Goal: Task Accomplishment & Management: Manage account settings

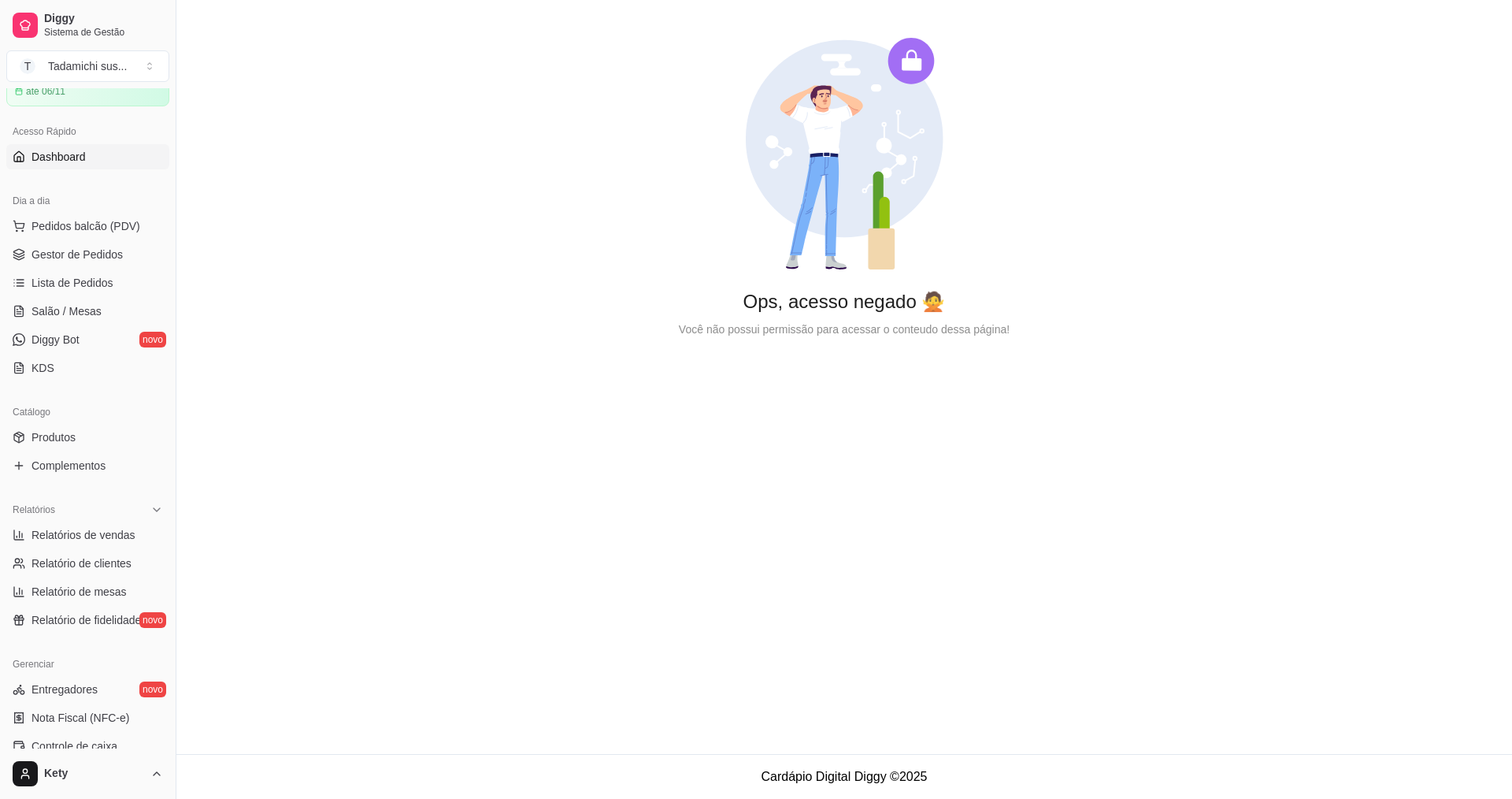
scroll to position [315, 0]
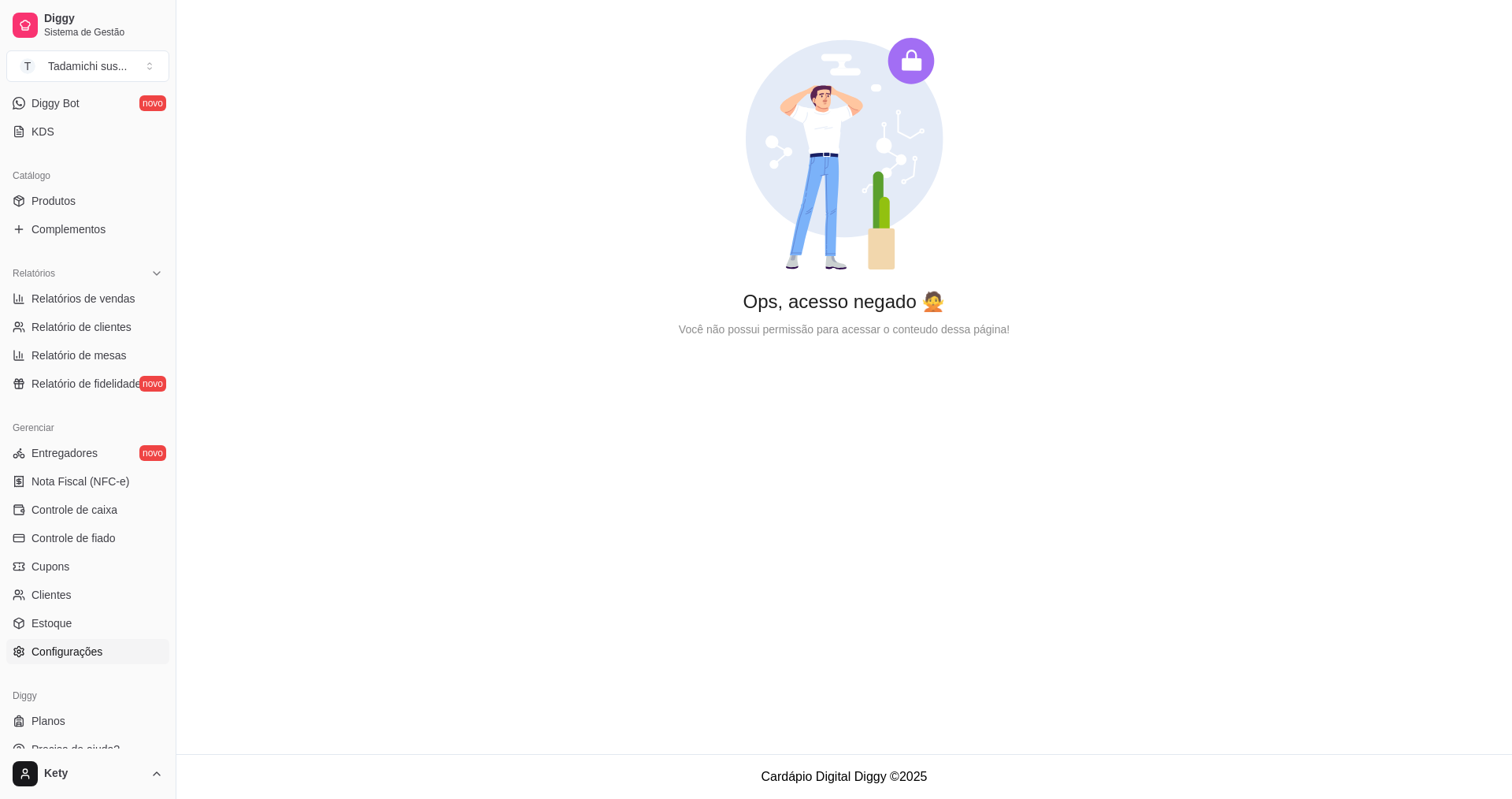
click at [89, 641] on link "Configurações" at bounding box center [87, 652] width 163 height 25
click at [93, 645] on span "Configurações" at bounding box center [67, 652] width 71 height 16
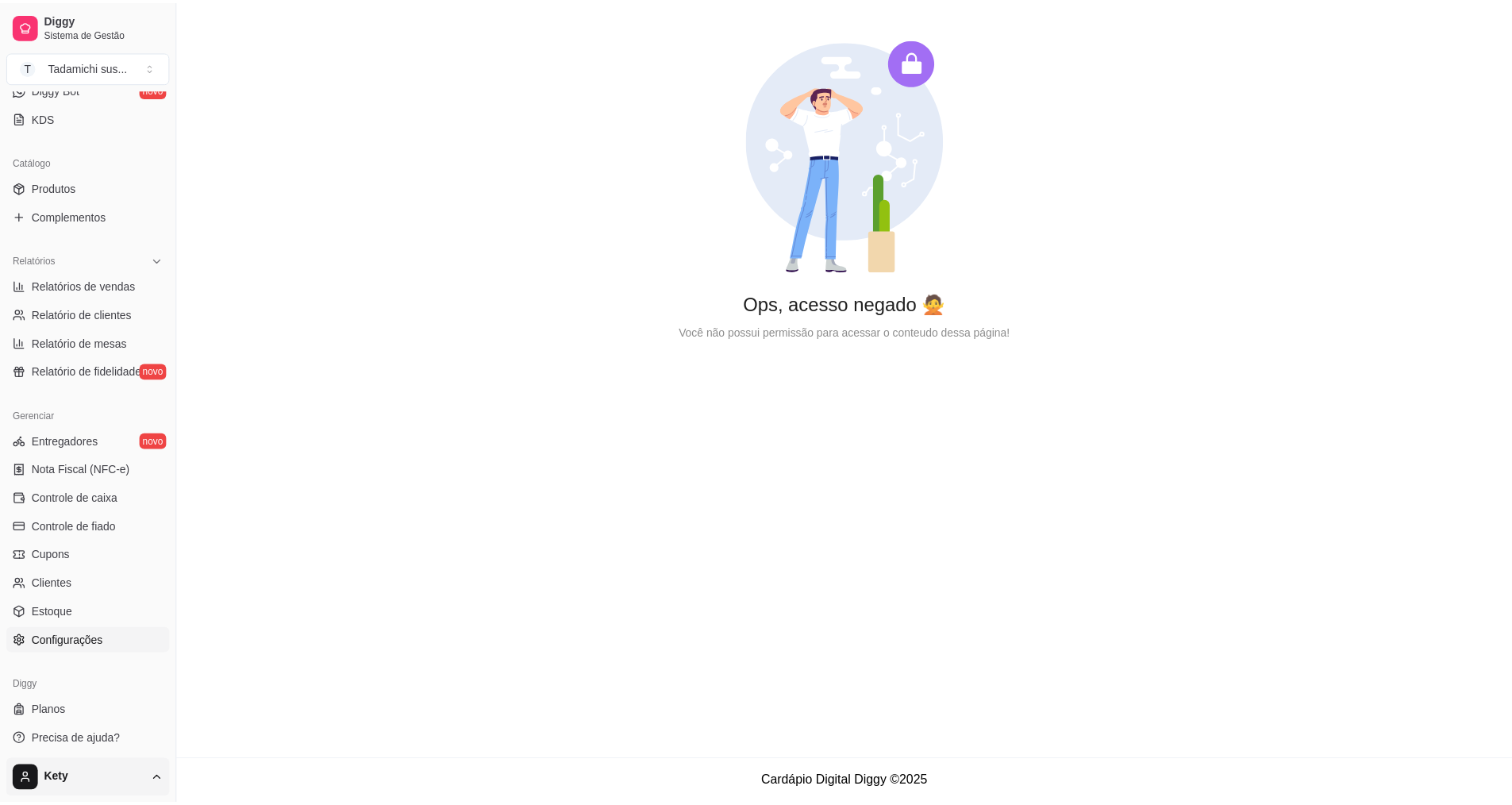
scroll to position [338, 0]
click at [163, 783] on html "Diggy Sistema de Gestão T Tadamichi sus ... Loja aberta Plano Customizado até 0…" at bounding box center [761, 402] width 1524 height 805
click at [89, 744] on div "Sair" at bounding box center [89, 741] width 170 height 26
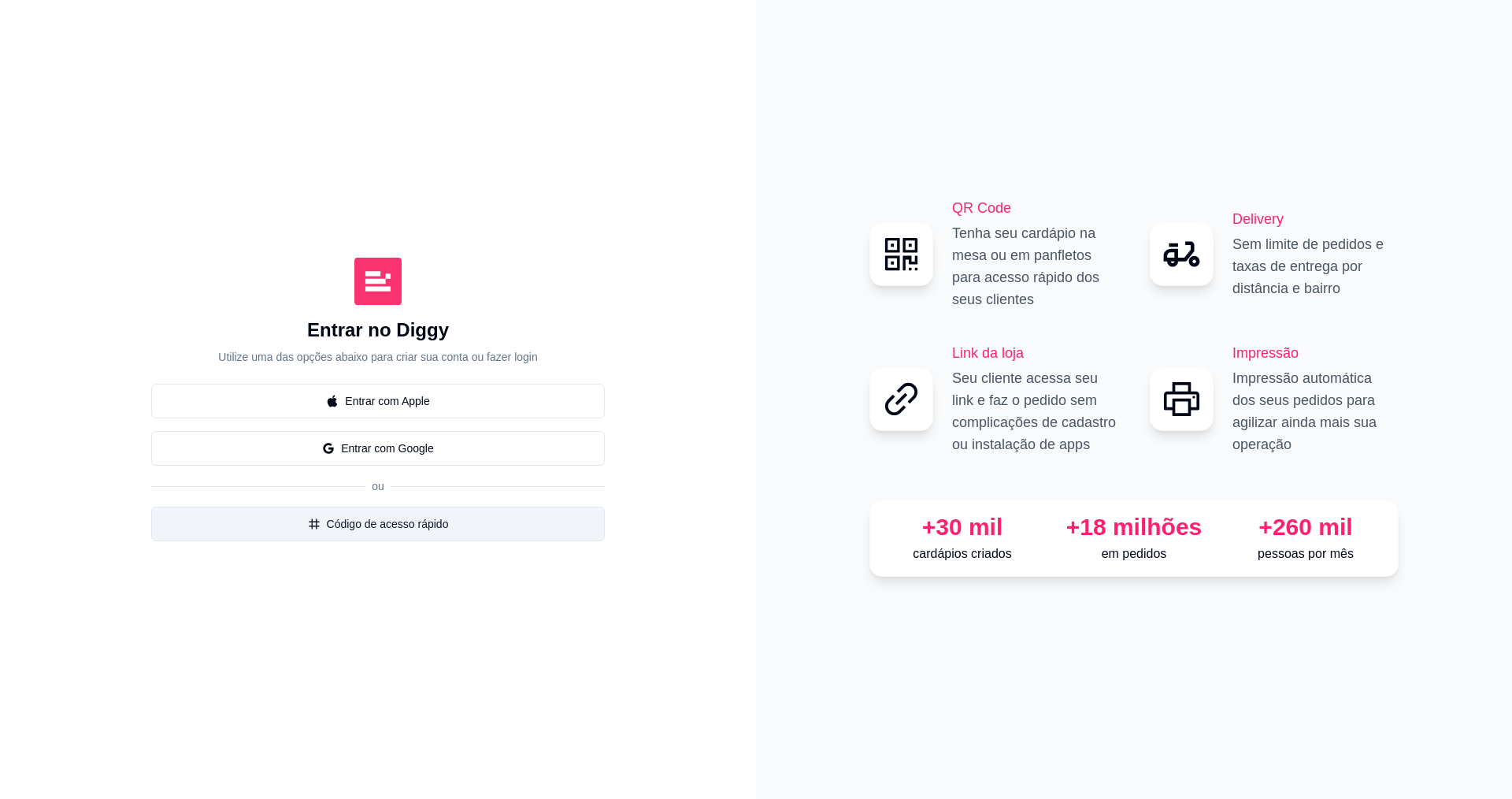
click at [323, 527] on button "Código de acesso rápido" at bounding box center [377, 524] width 454 height 34
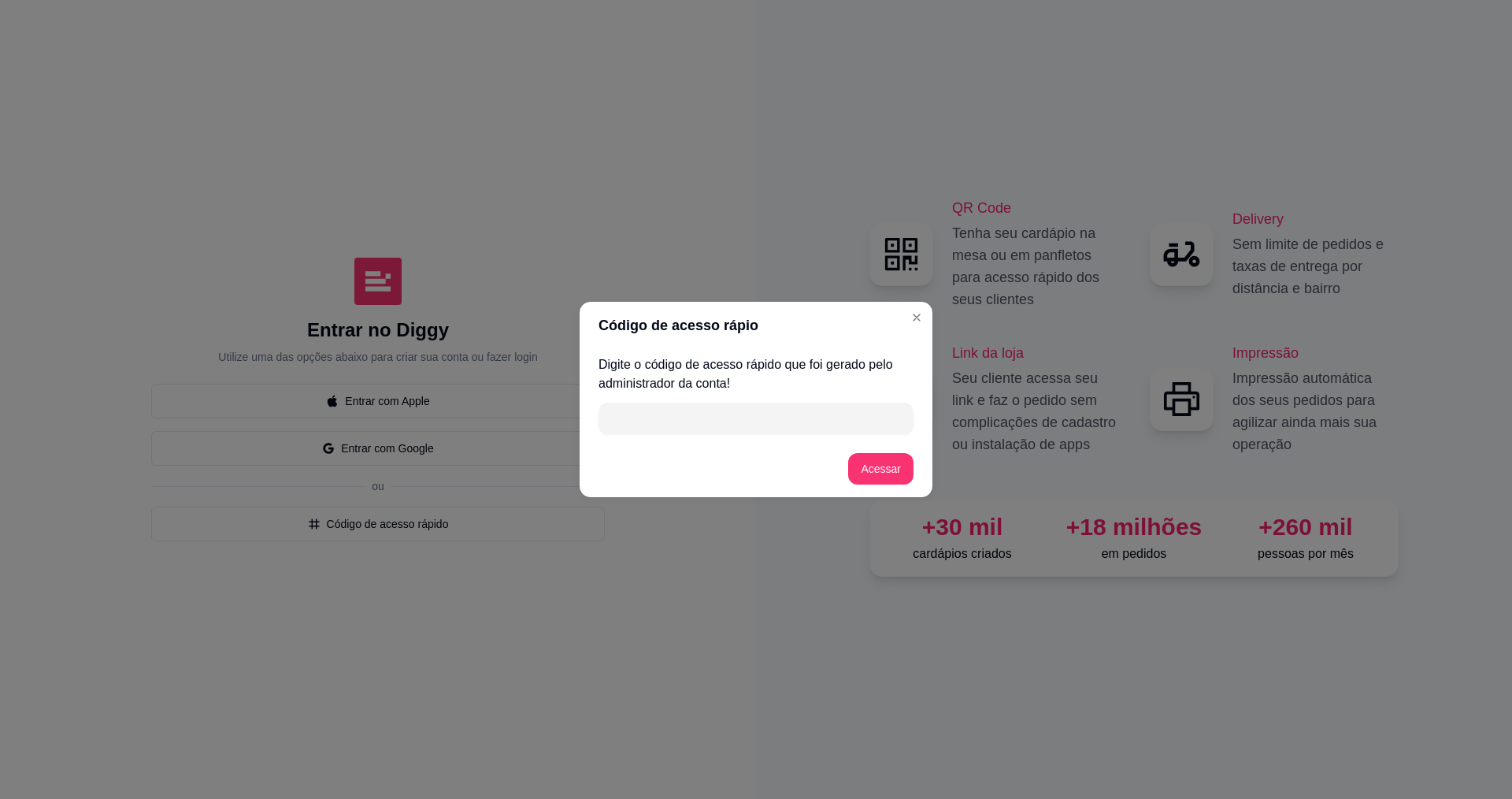
click at [765, 412] on input "" at bounding box center [756, 419] width 296 height 31
type input "94E58"
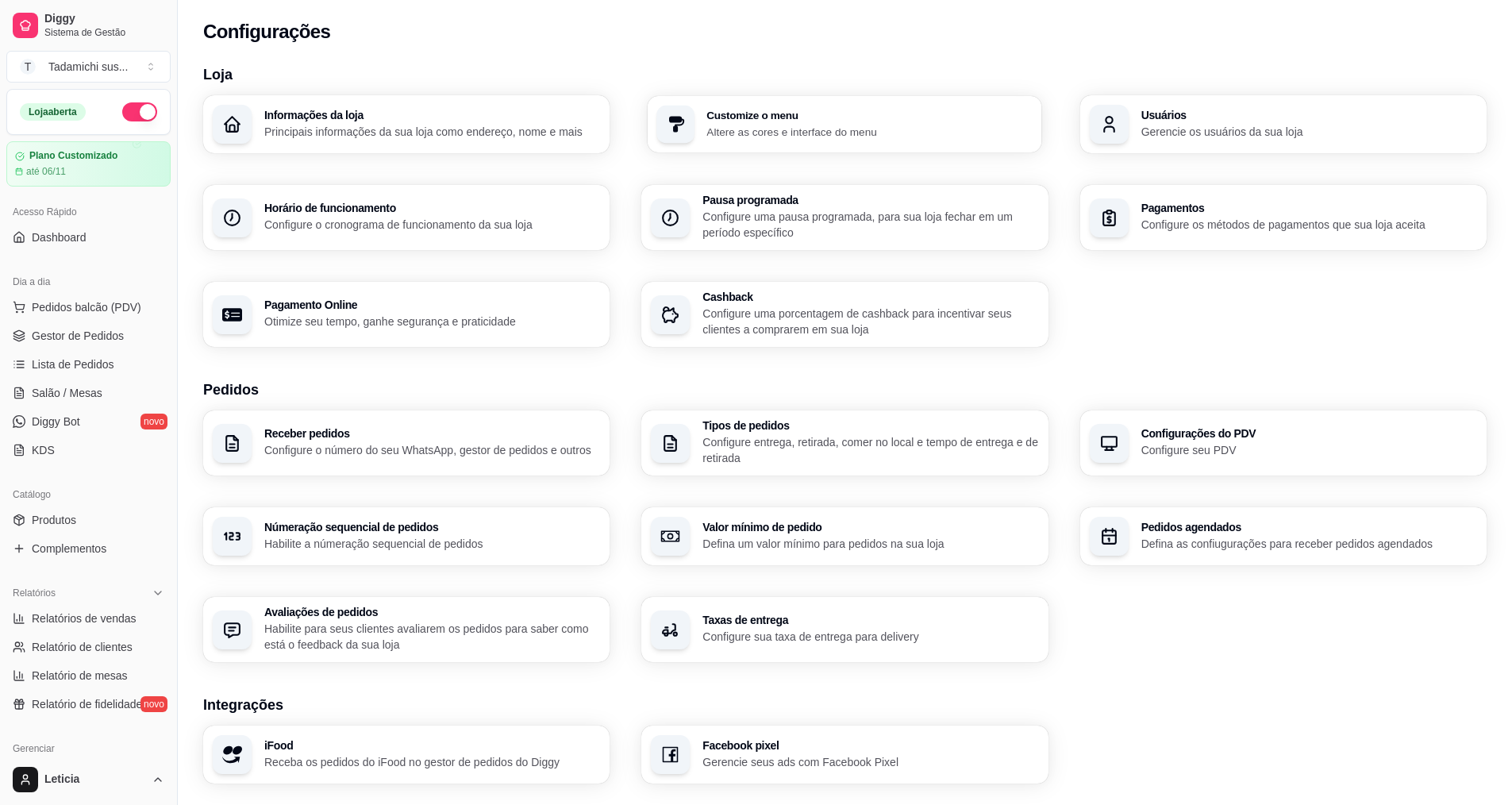
click at [744, 116] on h3 "Customize o menu" at bounding box center [870, 115] width 326 height 11
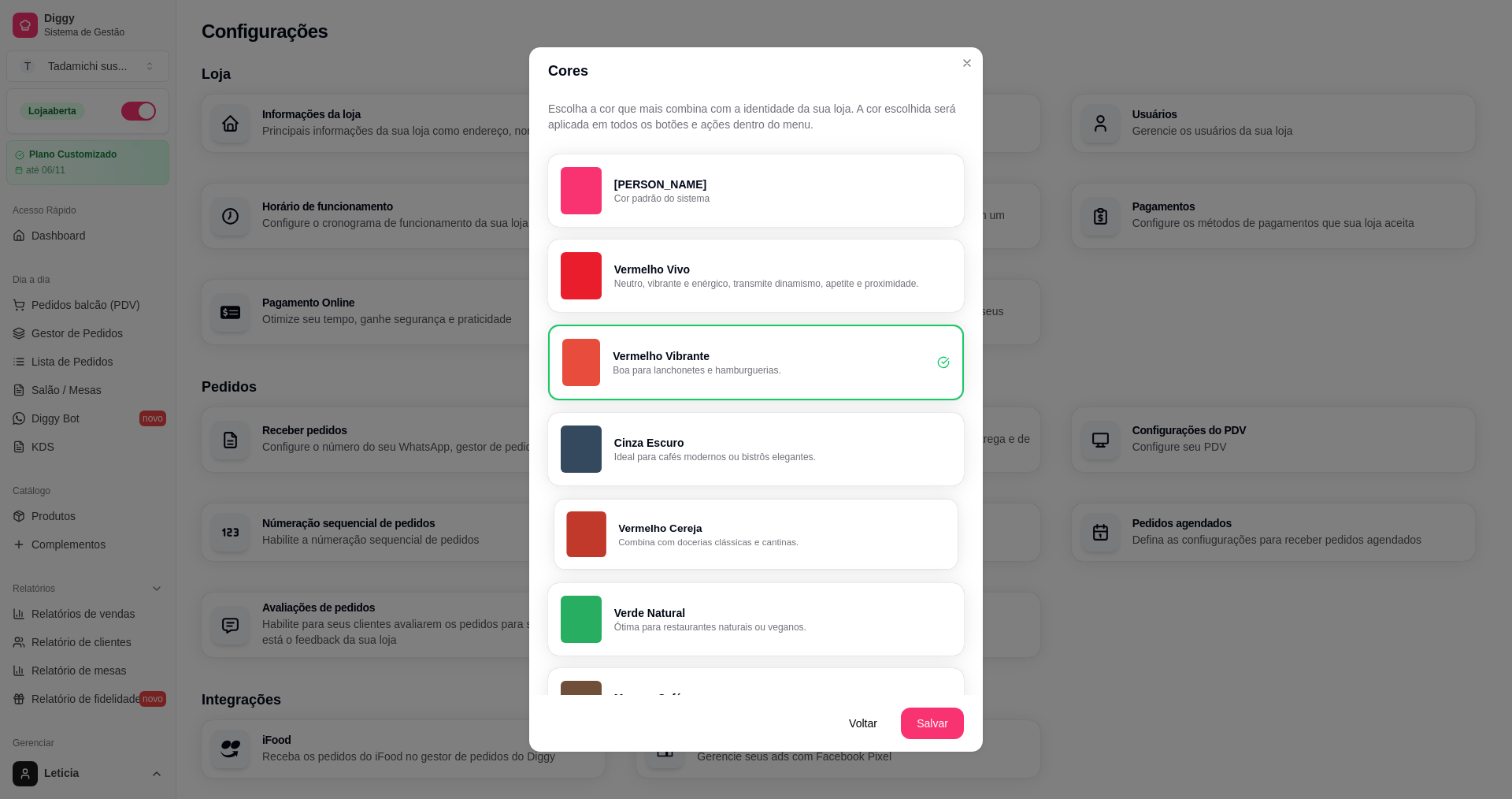
click at [692, 521] on p "Vermelho Cereja" at bounding box center [782, 527] width 327 height 15
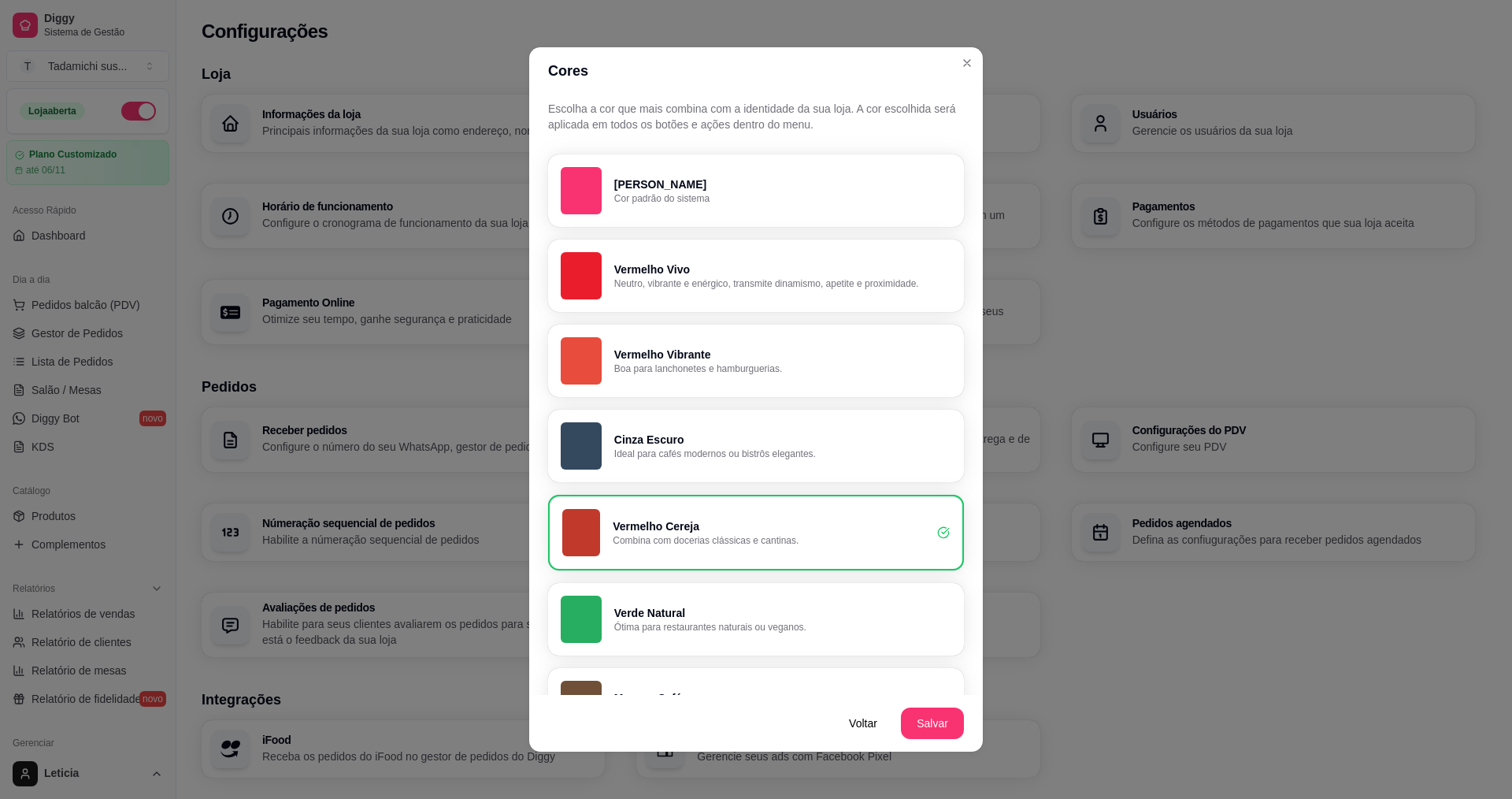
click at [751, 274] on p "Vermelho Vivo" at bounding box center [783, 270] width 337 height 16
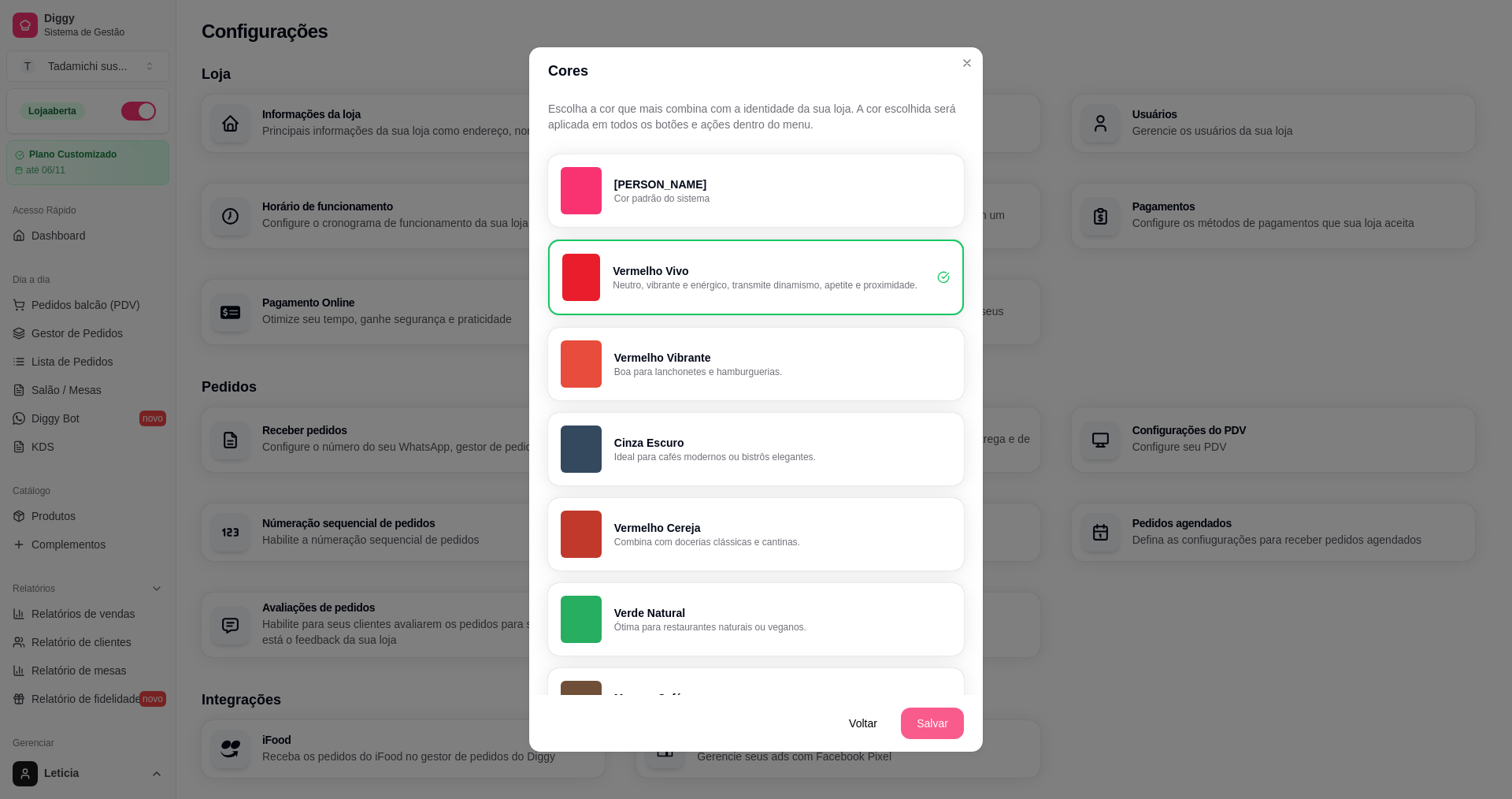
click at [903, 723] on button "Salvar" at bounding box center [932, 724] width 63 height 31
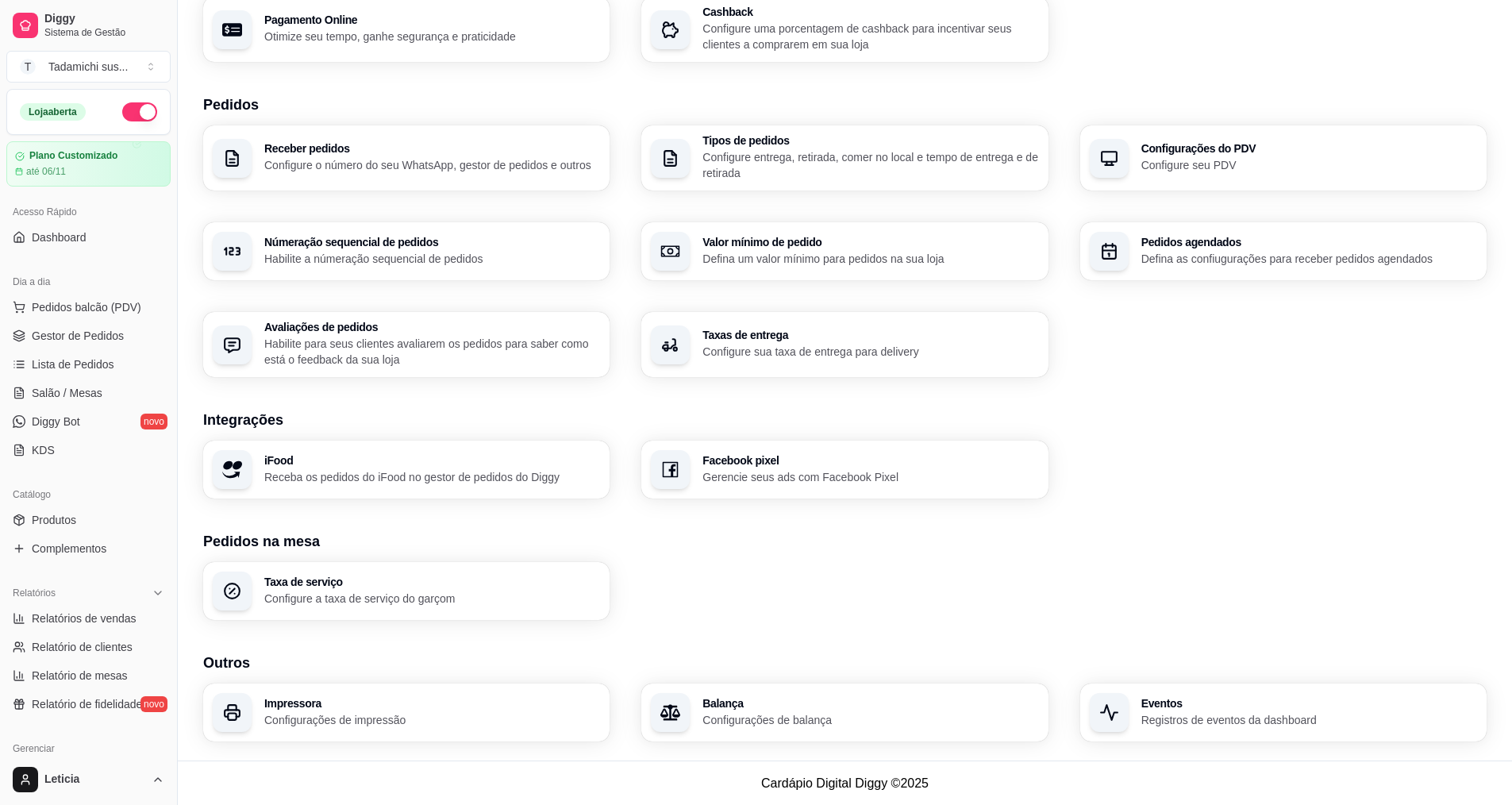
scroll to position [285, 0]
click at [342, 738] on div "Impressora Configurações de impressão" at bounding box center [406, 711] width 394 height 56
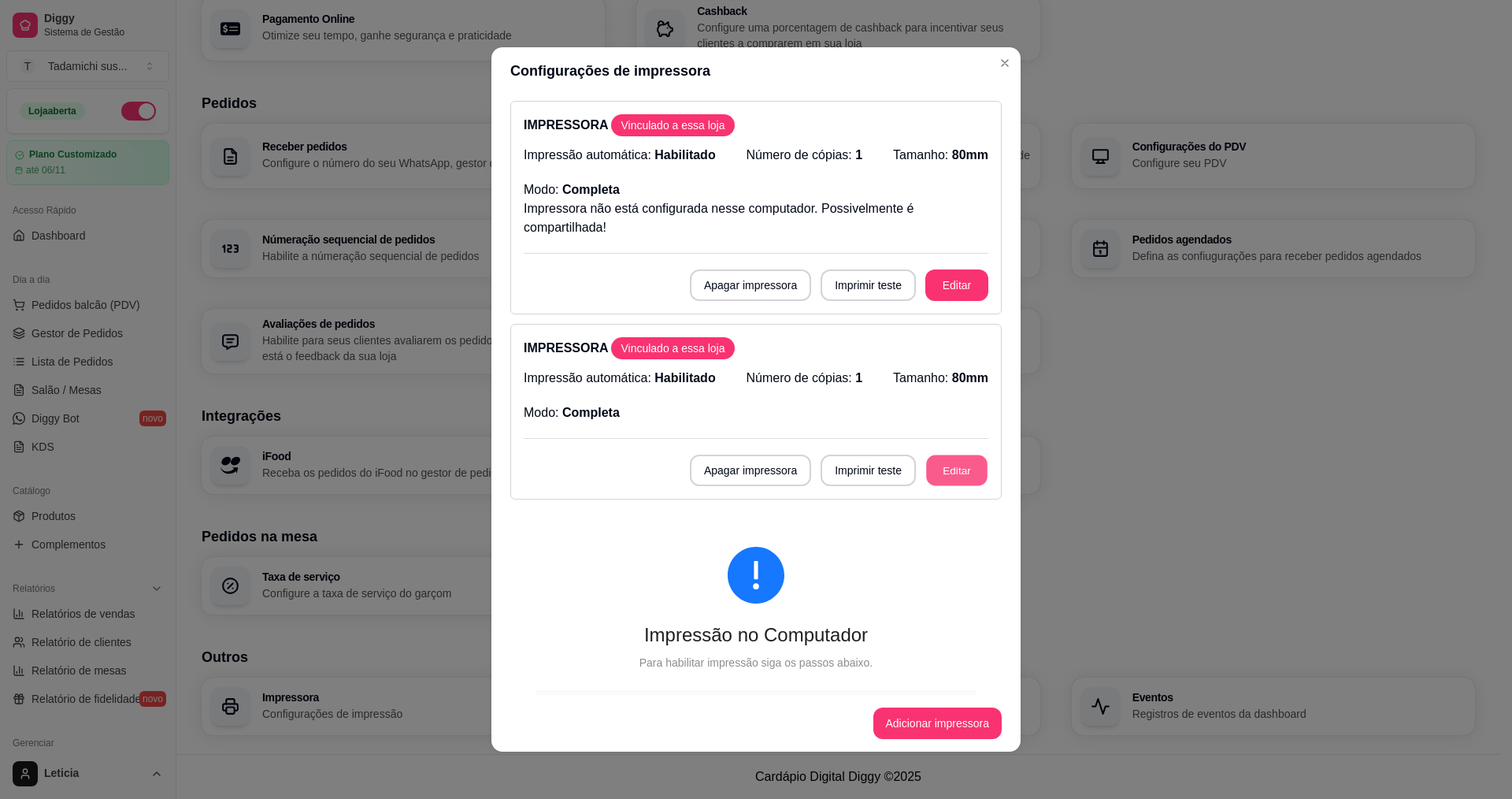
click at [937, 478] on button "Editar" at bounding box center [956, 471] width 62 height 30
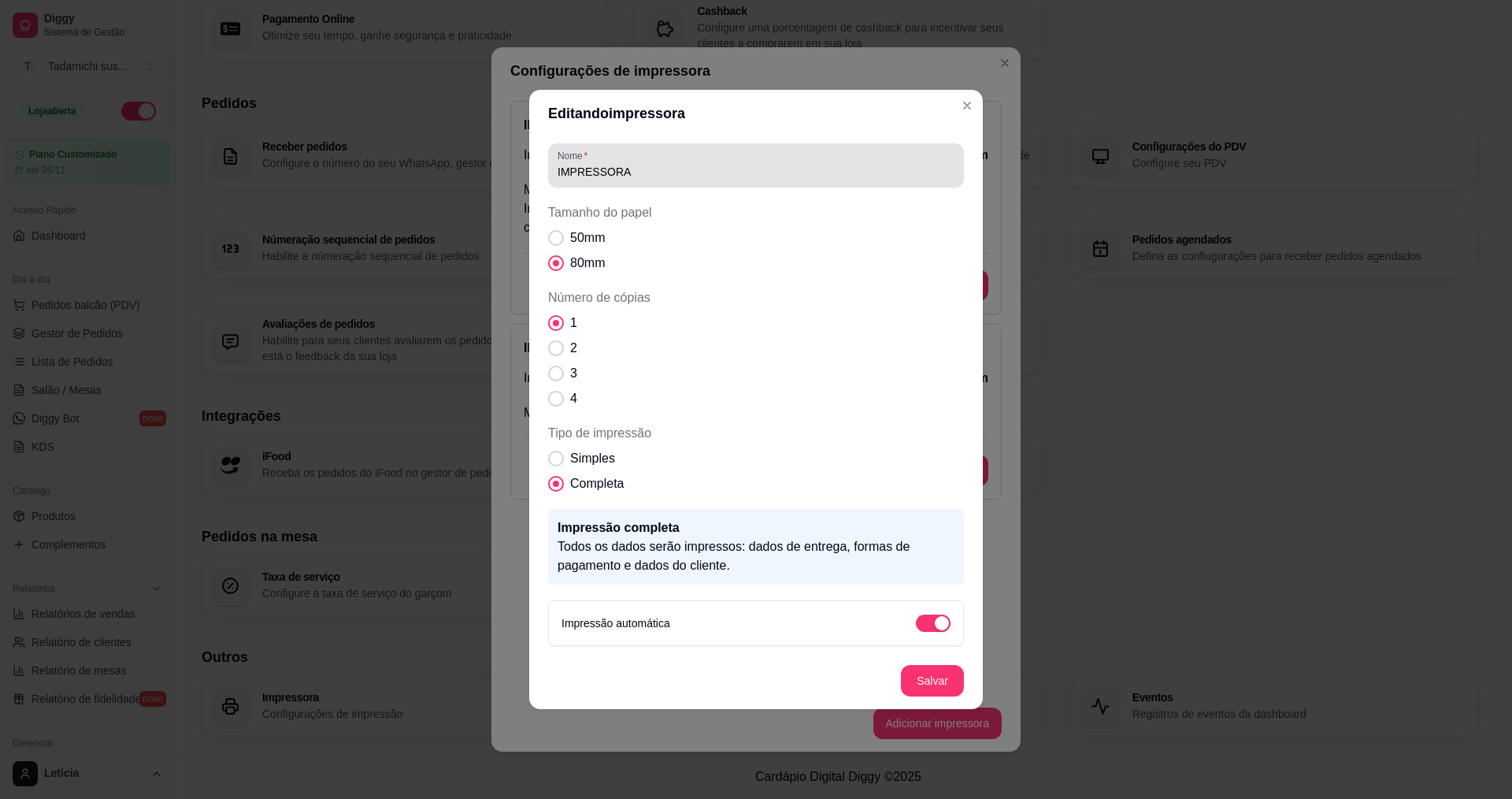
click at [678, 176] on input "IMPRESSORA" at bounding box center [756, 172] width 397 height 16
type input "IMPRESSORA PERTO DA [GEOGRAPHIC_DATA]"
click at [963, 673] on footer "Salvar" at bounding box center [756, 680] width 454 height 57
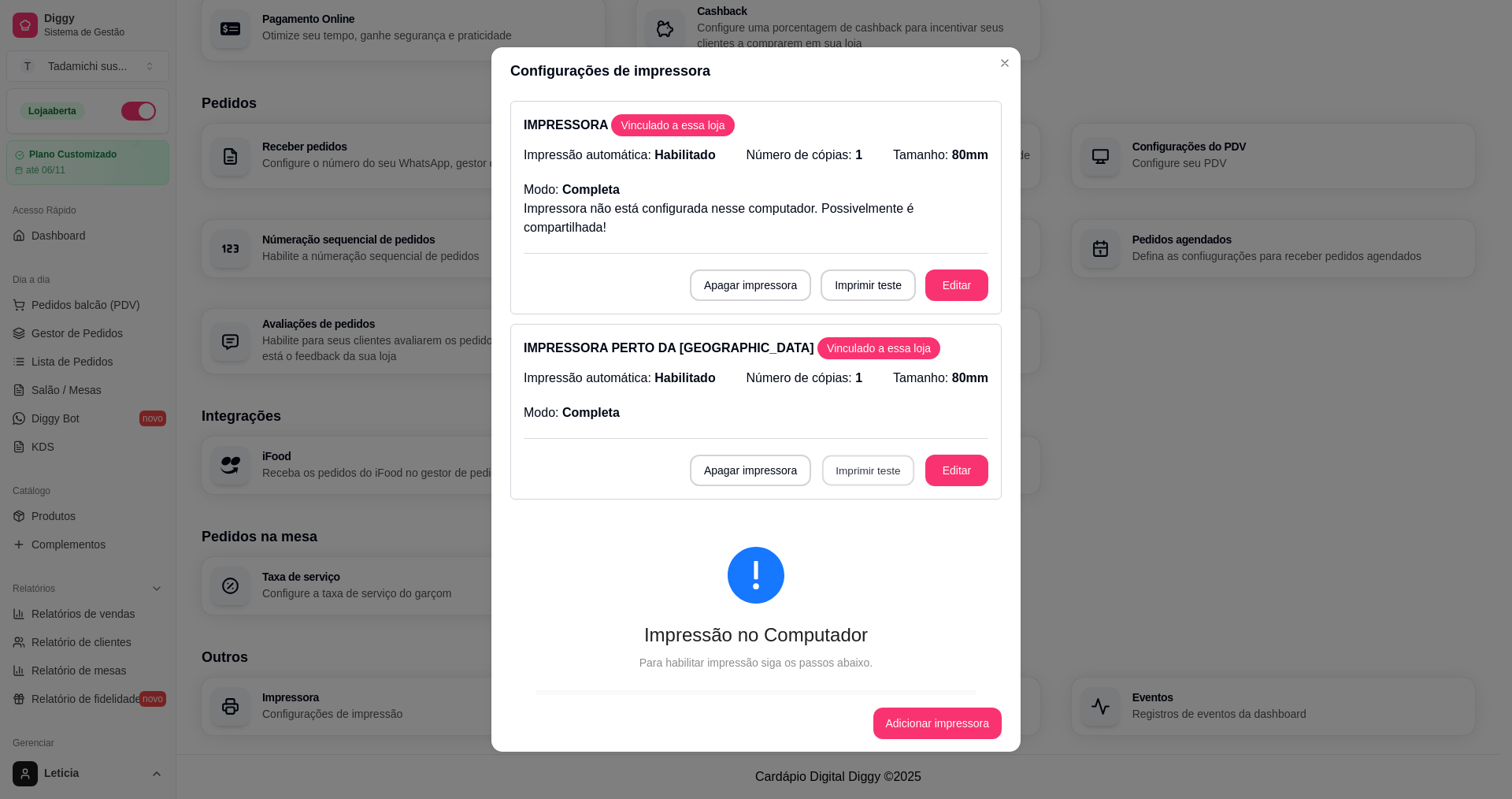
click at [853, 474] on button "Imprimir teste" at bounding box center [868, 471] width 92 height 30
click at [948, 286] on button "Editar" at bounding box center [956, 285] width 63 height 31
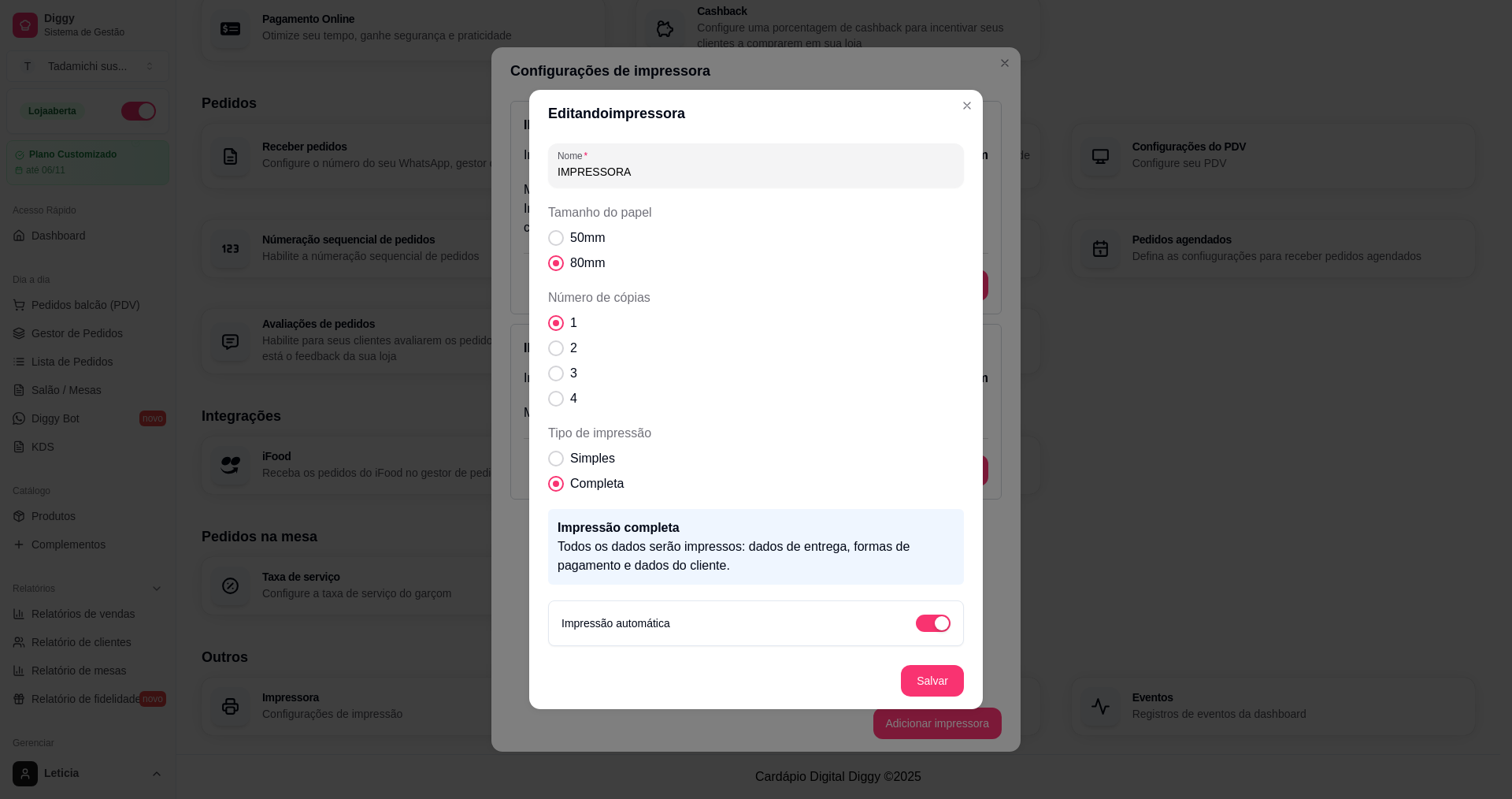
click at [712, 178] on input "IMPRESSORA" at bounding box center [756, 172] width 397 height 16
type input "IMPRESSORA PERTO DA [GEOGRAPHIC_DATA]"
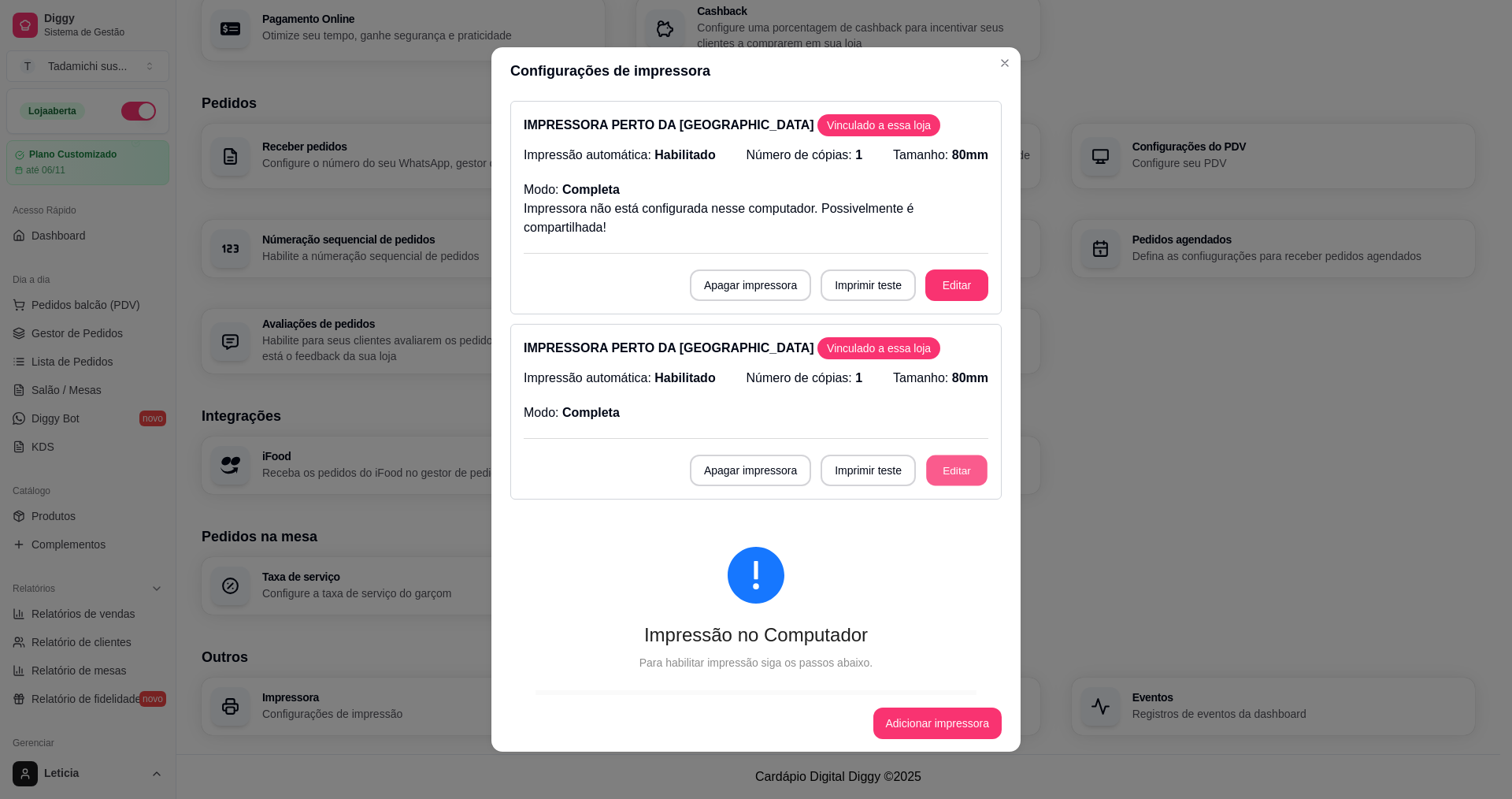
click at [938, 467] on button "Editar" at bounding box center [956, 471] width 62 height 30
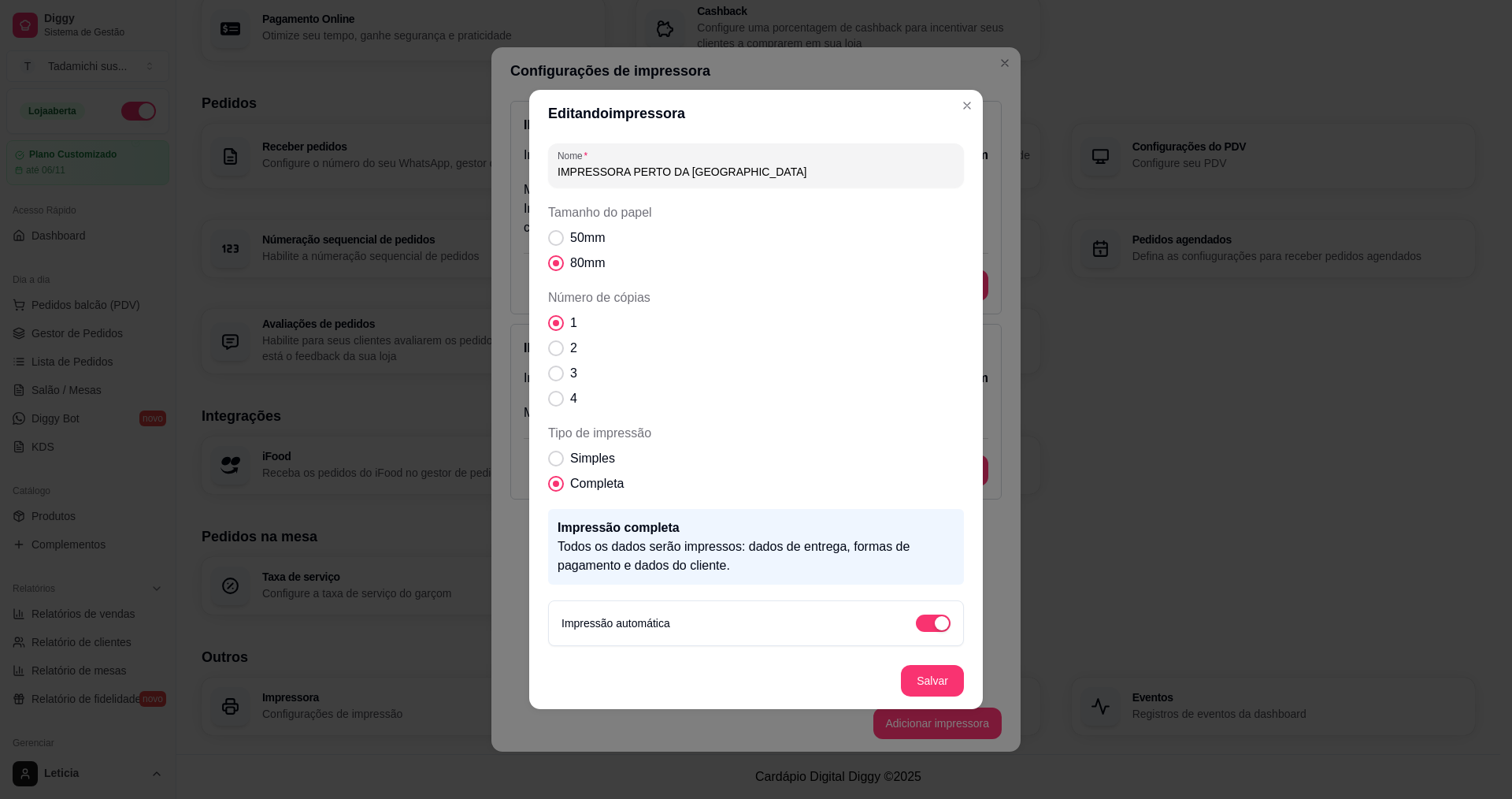
click at [757, 178] on input "IMPRESSORA PERTO DA [GEOGRAPHIC_DATA]" at bounding box center [756, 172] width 397 height 16
type input "IMPRESSORA PERTO DA PAREDE"
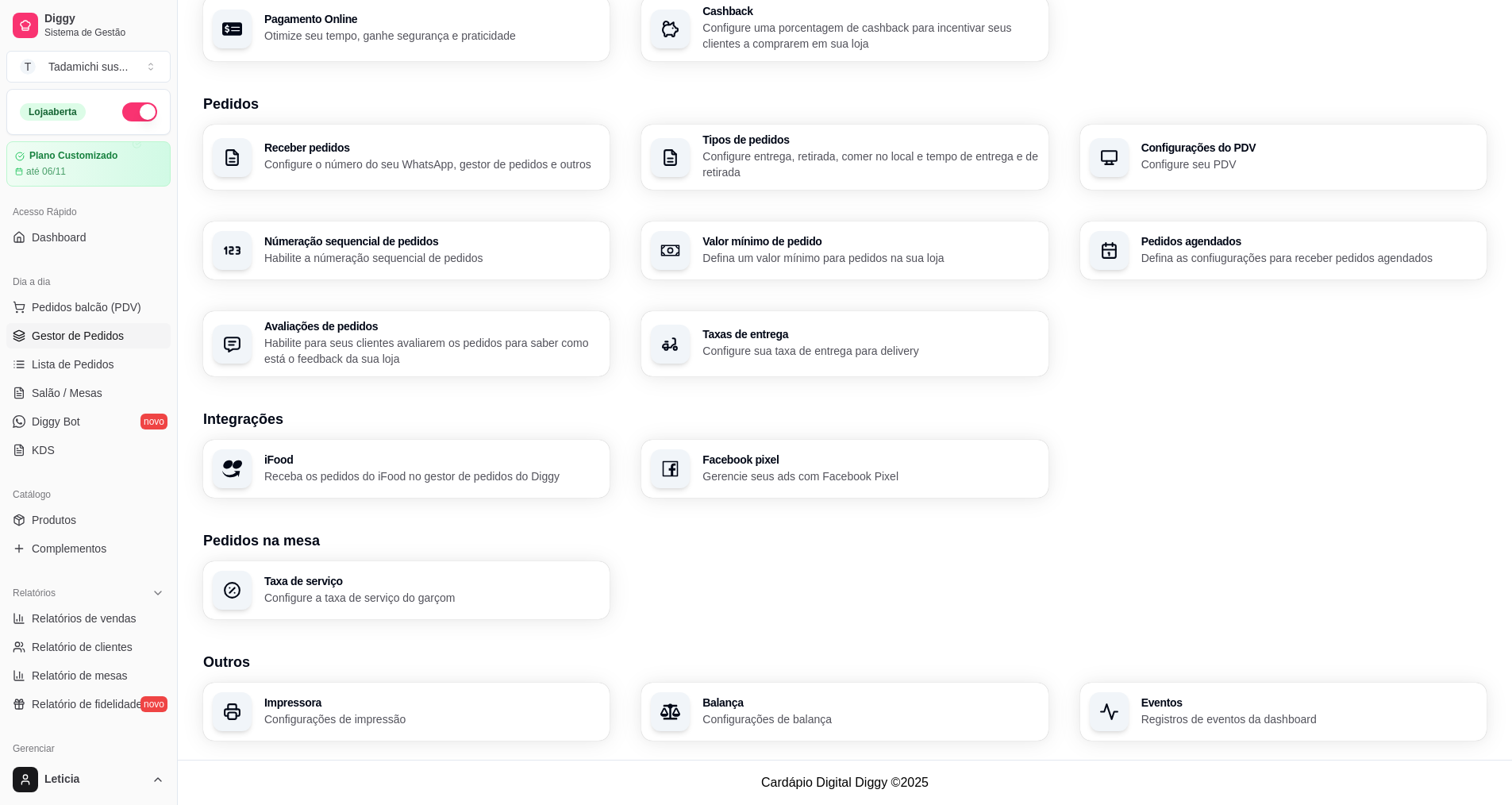
click at [97, 337] on span "Gestor de Pedidos" at bounding box center [77, 336] width 92 height 16
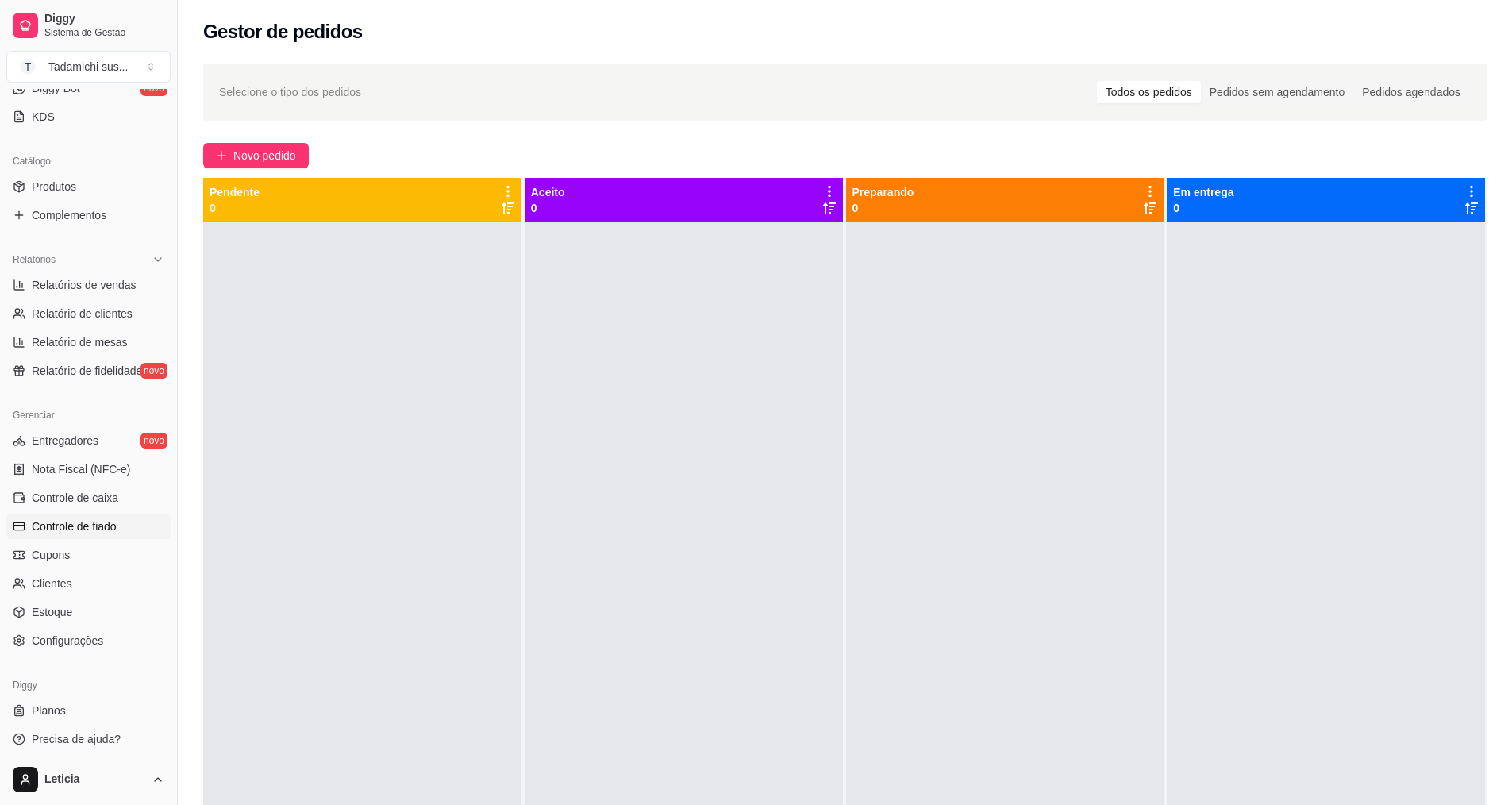
scroll to position [338, 0]
